Goal: Register for event/course

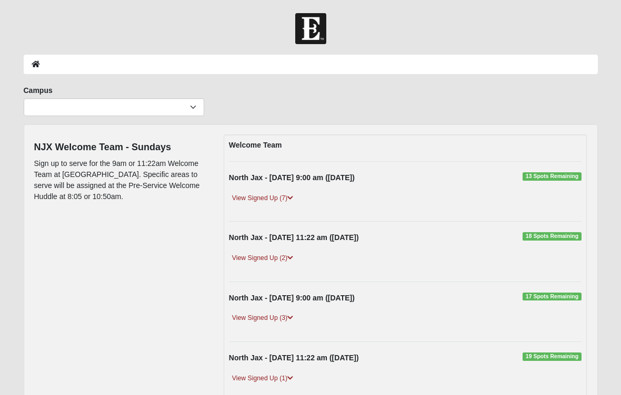
click at [288, 200] on link "View Signed Up (7)" at bounding box center [262, 198] width 67 height 11
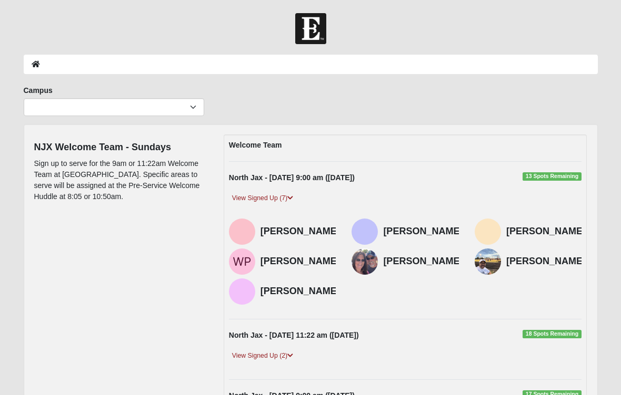
click at [289, 202] on link "View Signed Up (7)" at bounding box center [262, 198] width 67 height 11
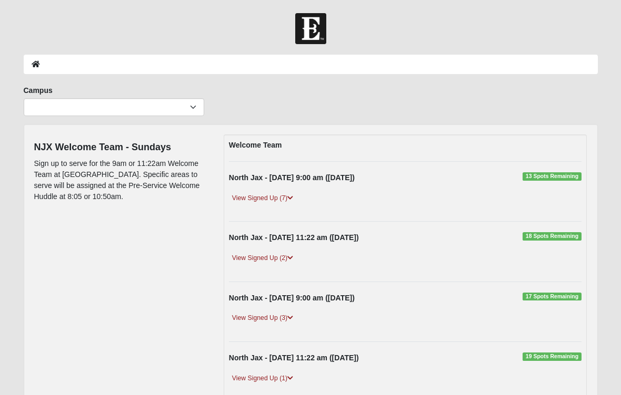
click at [292, 259] on icon at bounding box center [290, 258] width 6 height 6
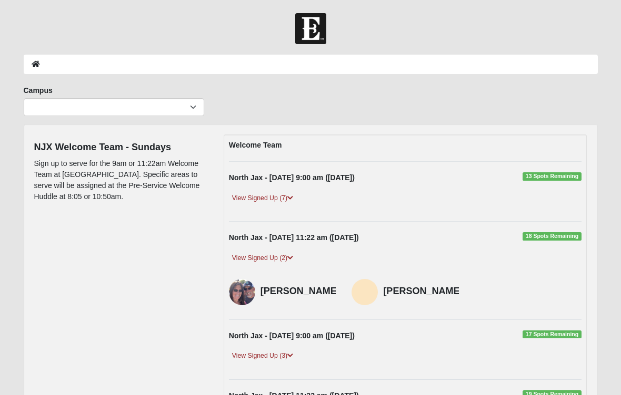
click at [299, 260] on div "View Signed Up (2)" at bounding box center [405, 262] width 369 height 18
click at [293, 259] on icon at bounding box center [290, 258] width 6 height 6
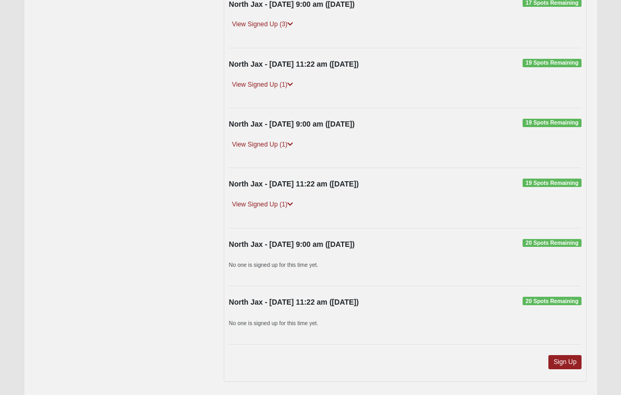
scroll to position [323, 0]
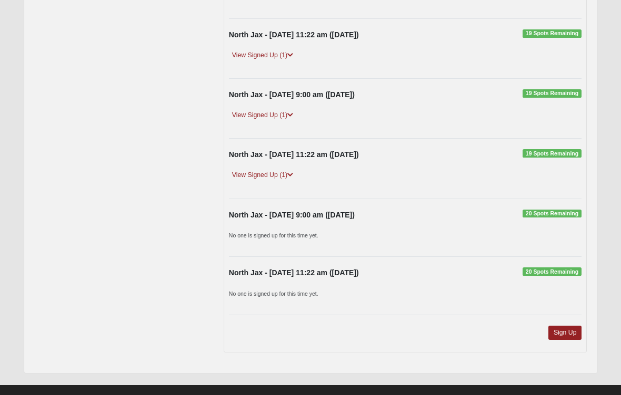
click at [571, 332] on link "Sign Up" at bounding box center [565, 333] width 34 height 14
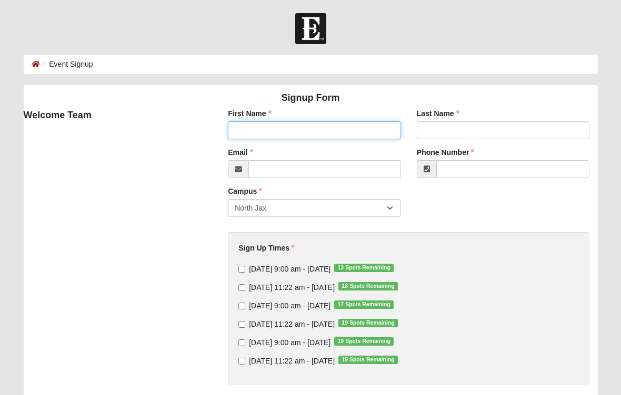
click at [289, 130] on input "First Name" at bounding box center [314, 130] width 173 height 18
type input "[PERSON_NAME]"
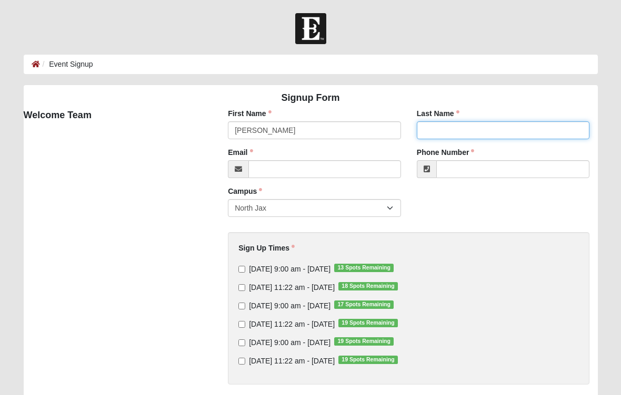
click at [447, 128] on input "Last Name" at bounding box center [503, 130] width 173 height 18
type input "[PERSON_NAME]"
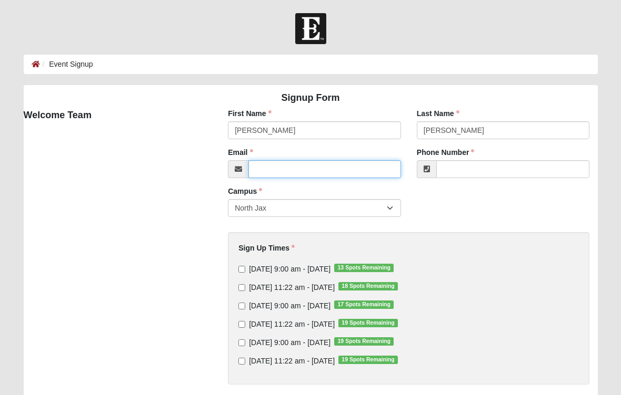
click at [287, 170] on input "Email" at bounding box center [324, 169] width 153 height 18
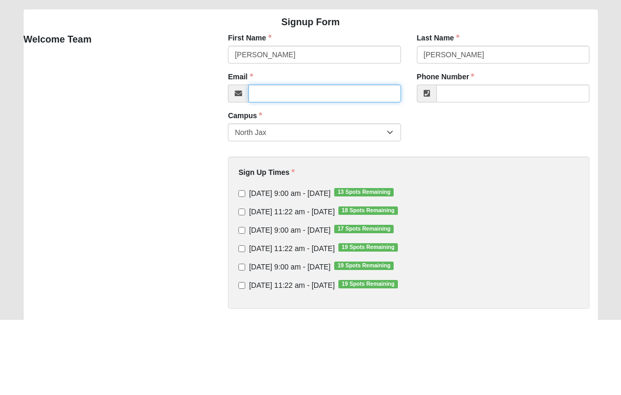
type input "[EMAIL_ADDRESS][DOMAIN_NAME]"
type input "[PHONE_NUMBER]"
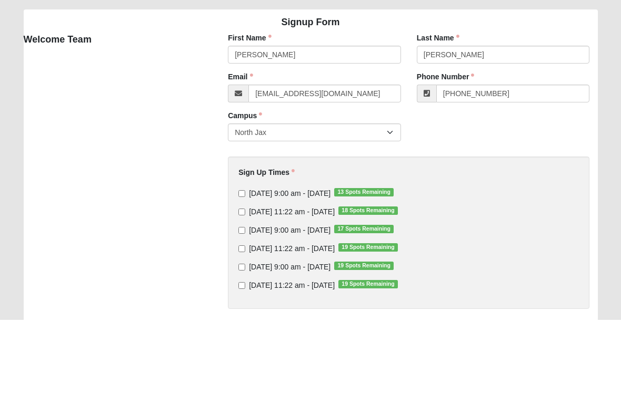
scroll to position [76, 0]
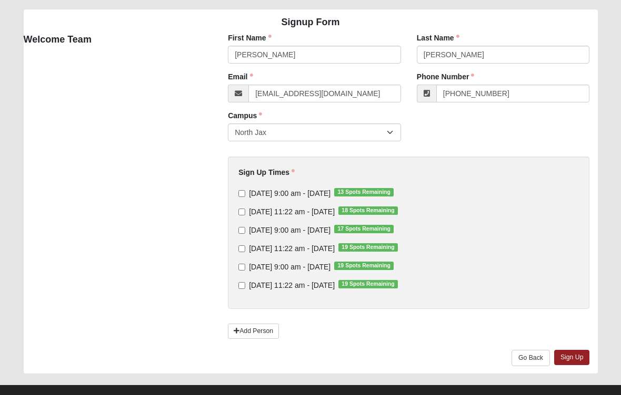
click at [243, 196] on input "[DATE] 9:00 am - [DATE] 13 Spots Remaining" at bounding box center [241, 193] width 7 height 7
checkbox input "true"
click at [575, 360] on link "Sign Up" at bounding box center [572, 357] width 36 height 15
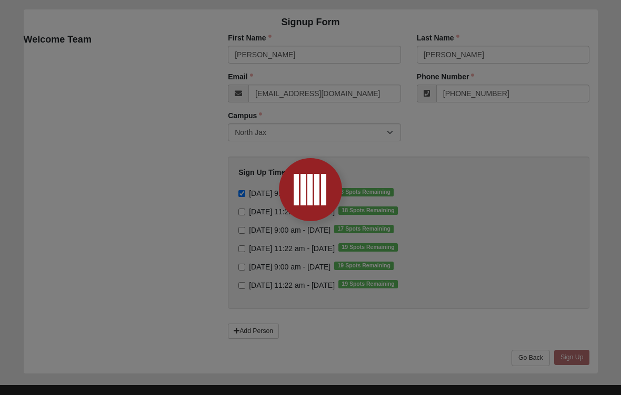
scroll to position [0, 0]
